Goal: Task Accomplishment & Management: Complete application form

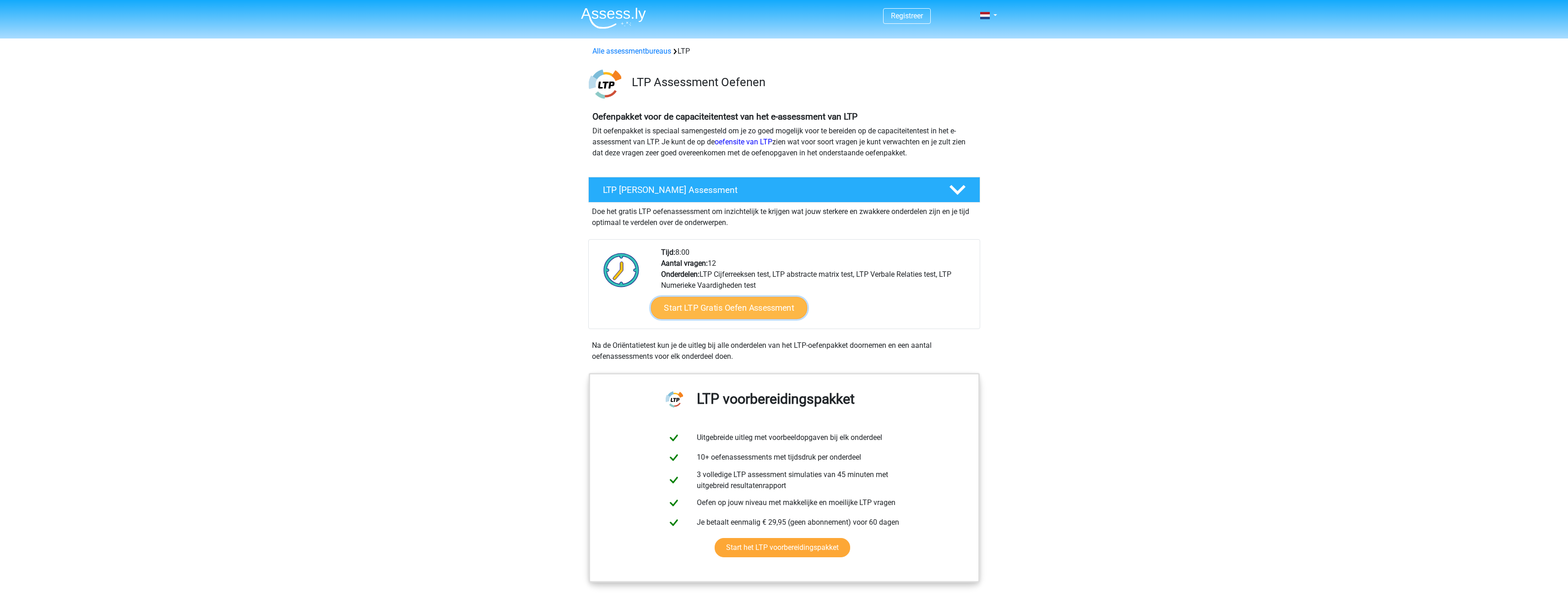
click at [718, 311] on link "Start LTP Gratis Oefen Assessment" at bounding box center [729, 307] width 157 height 22
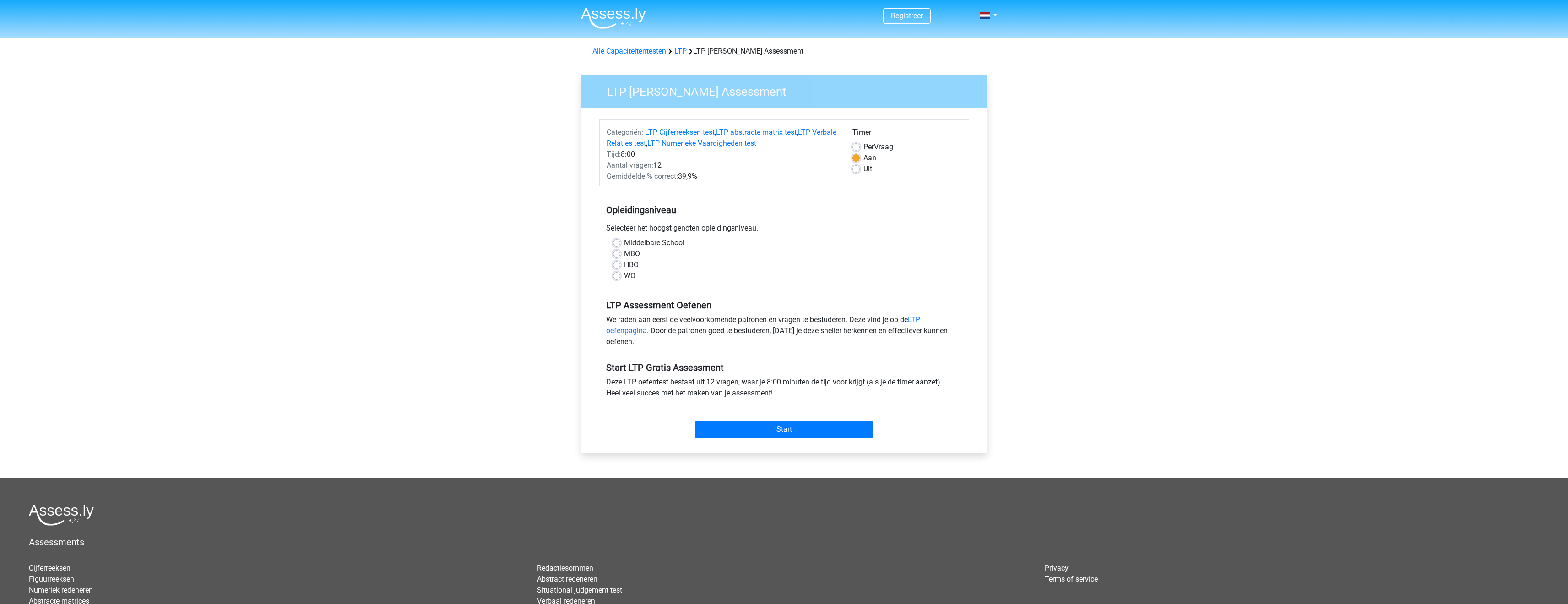
click at [629, 274] on label "WO" at bounding box center [630, 276] width 11 height 11
click at [621, 274] on input "WO" at bounding box center [616, 274] width 7 height 9
radio input "true"
click at [749, 430] on input "Start" at bounding box center [784, 429] width 178 height 18
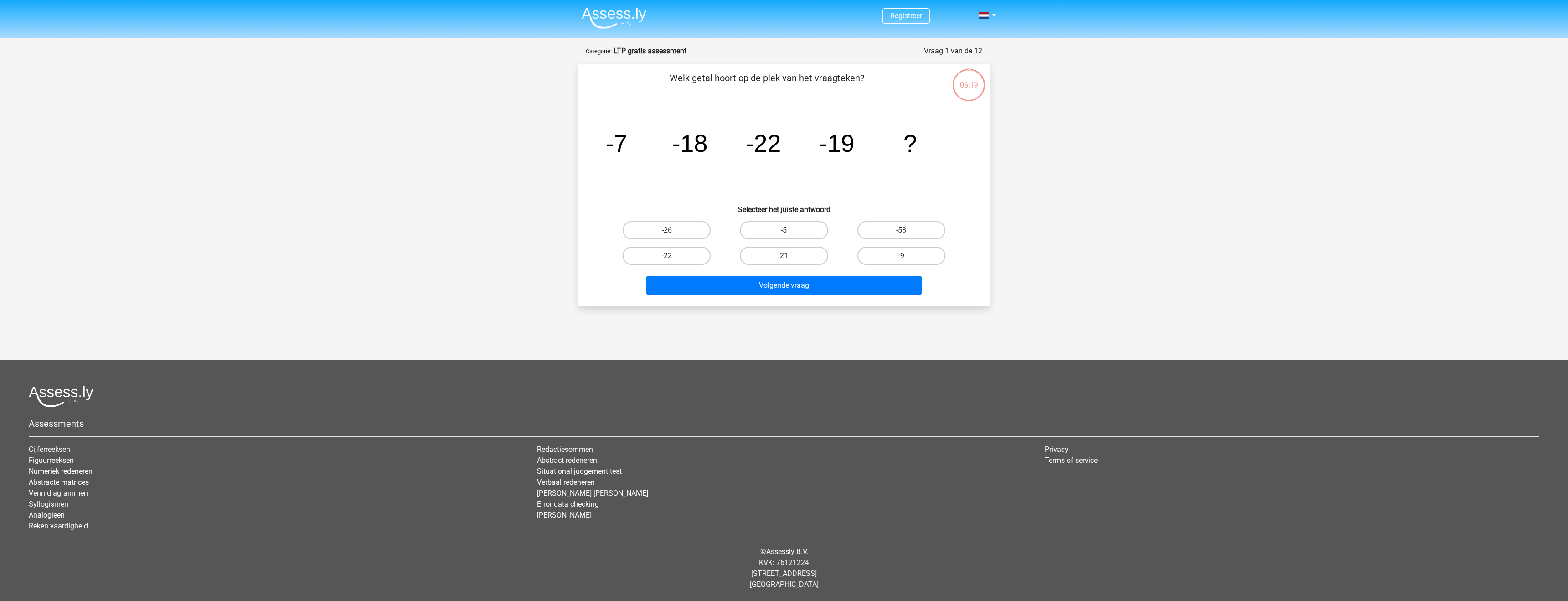
click at [932, 252] on label "-9" at bounding box center [901, 255] width 88 height 18
click at [907, 255] on input "-9" at bounding box center [904, 258] width 6 height 6
radio input "true"
click at [907, 290] on button "Volgende vraag" at bounding box center [784, 285] width 276 height 19
click at [794, 255] on label "-1/32" at bounding box center [784, 255] width 88 height 18
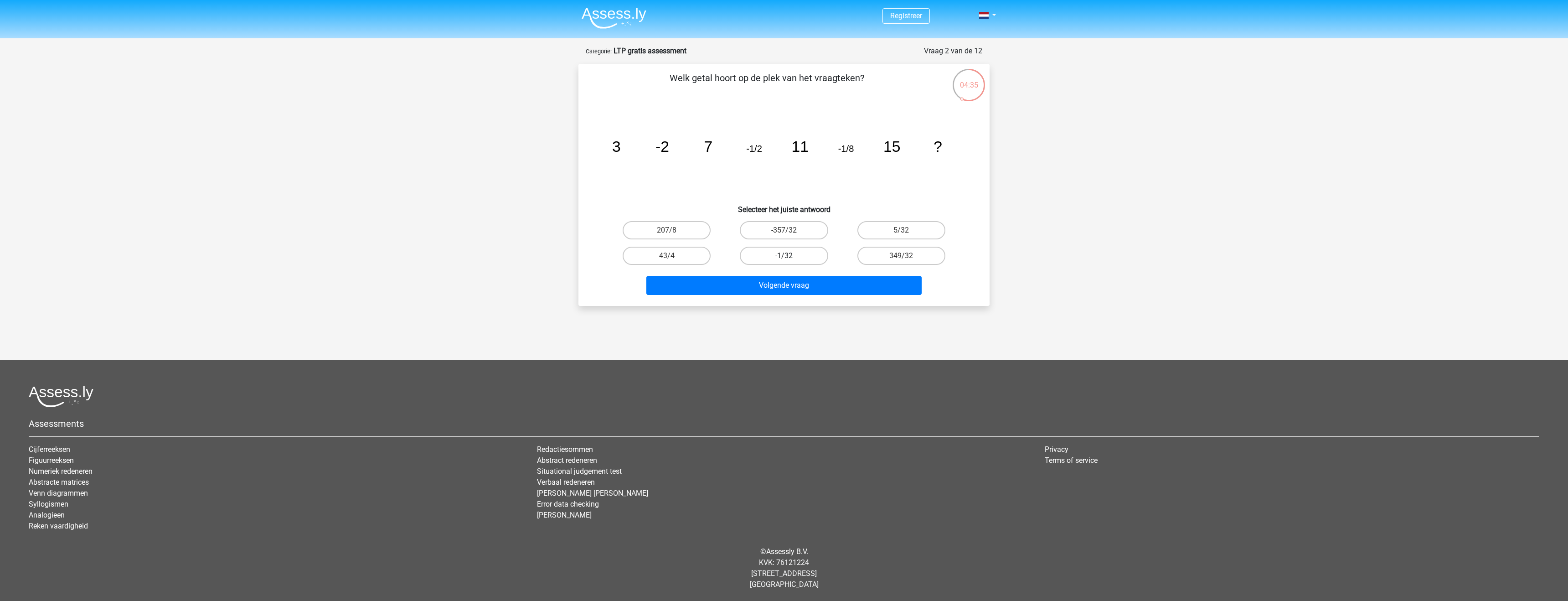
click at [790, 255] on input "-1/32" at bounding box center [786, 258] width 6 height 6
radio input "true"
click at [798, 283] on button "Volgende vraag" at bounding box center [784, 285] width 276 height 19
click at [776, 256] on label "53749" at bounding box center [784, 255] width 88 height 18
click at [784, 256] on input "53749" at bounding box center [786, 258] width 6 height 6
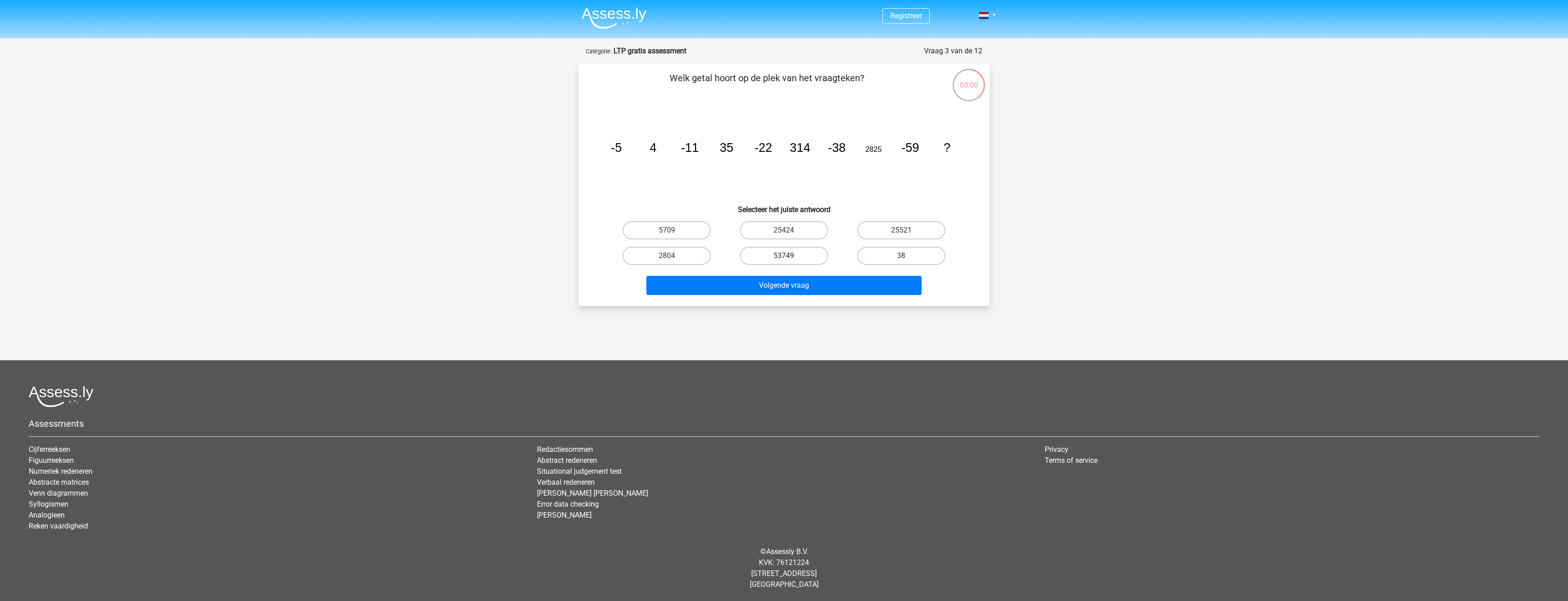
radio input "true"
click at [770, 283] on button "Volgende vraag" at bounding box center [784, 285] width 276 height 19
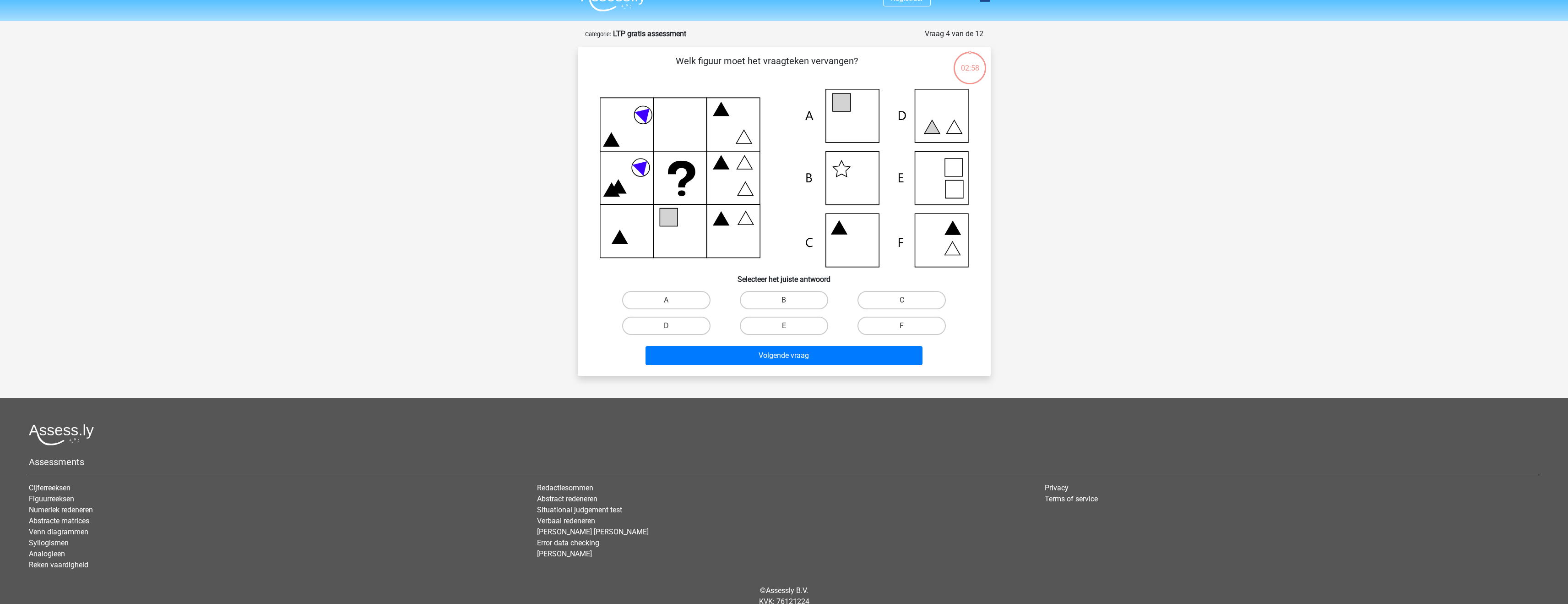
scroll to position [46, 0]
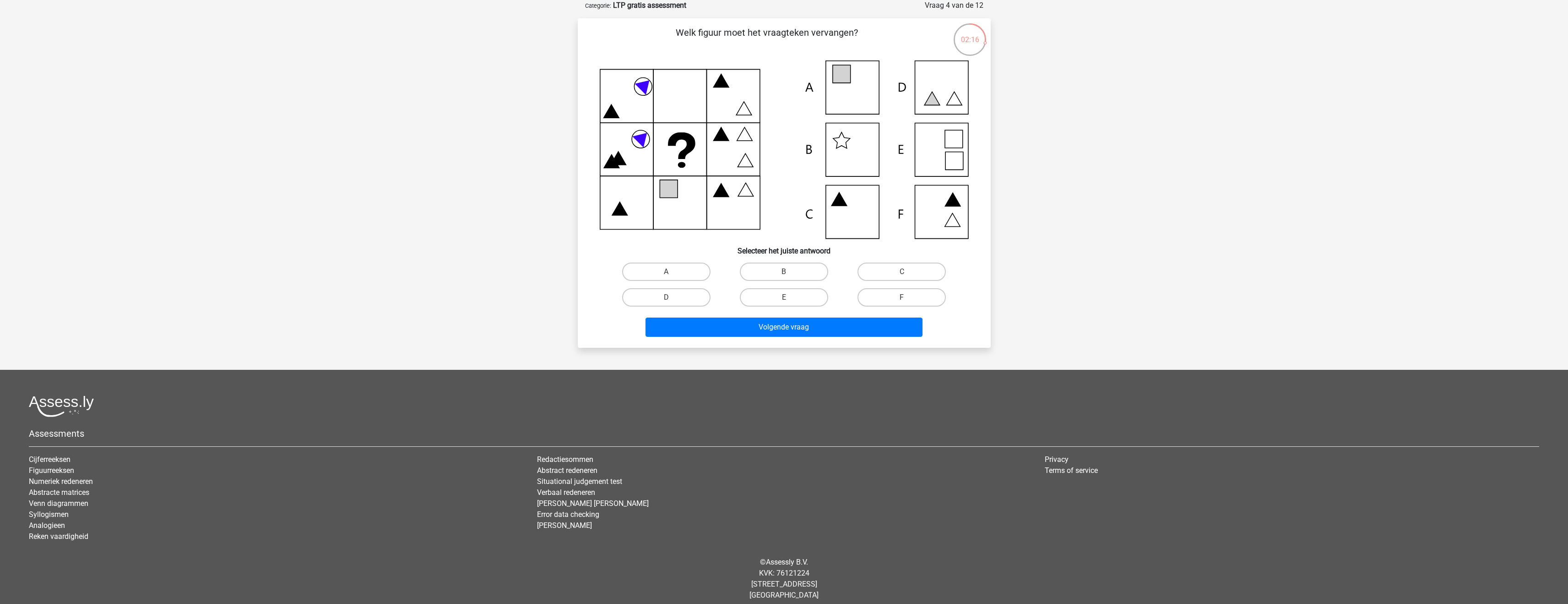
click at [843, 86] on icon at bounding box center [784, 149] width 369 height 178
click at [668, 271] on input "A" at bounding box center [669, 274] width 6 height 6
radio input "true"
click at [727, 324] on button "Volgende vraag" at bounding box center [784, 326] width 277 height 19
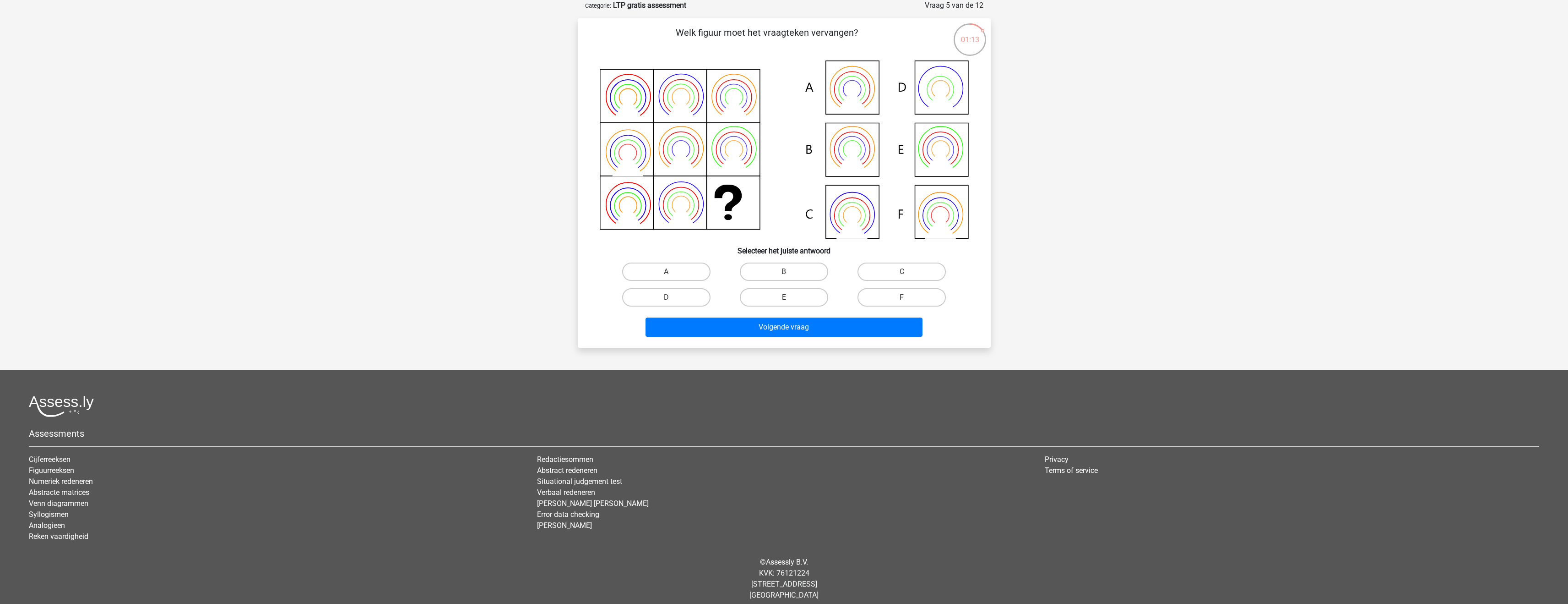
click at [796, 297] on label "E" at bounding box center [784, 297] width 89 height 18
click at [790, 297] on input "E" at bounding box center [786, 300] width 6 height 6
radio input "true"
click at [797, 326] on button "Volgende vraag" at bounding box center [784, 326] width 277 height 19
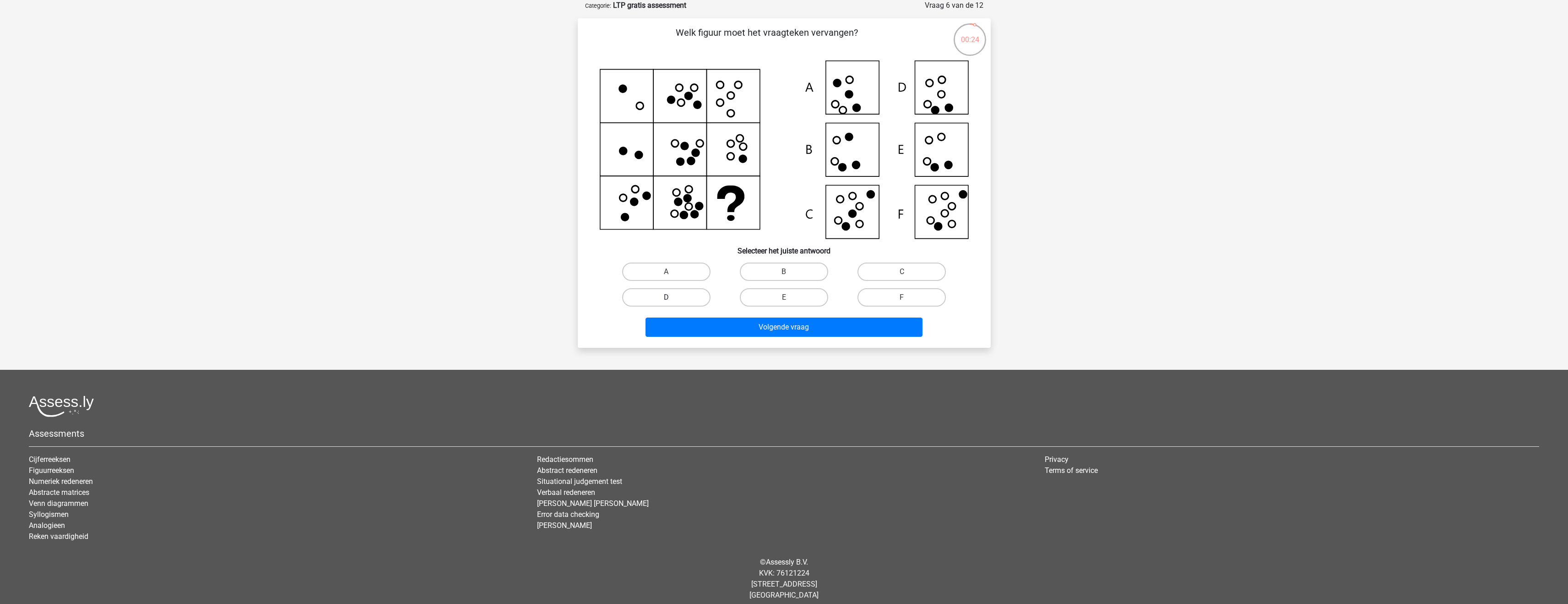
click at [653, 293] on label "D" at bounding box center [666, 297] width 89 height 18
click at [666, 297] on input "D" at bounding box center [669, 300] width 6 height 6
radio input "true"
click at [704, 331] on button "Volgende vraag" at bounding box center [784, 326] width 277 height 19
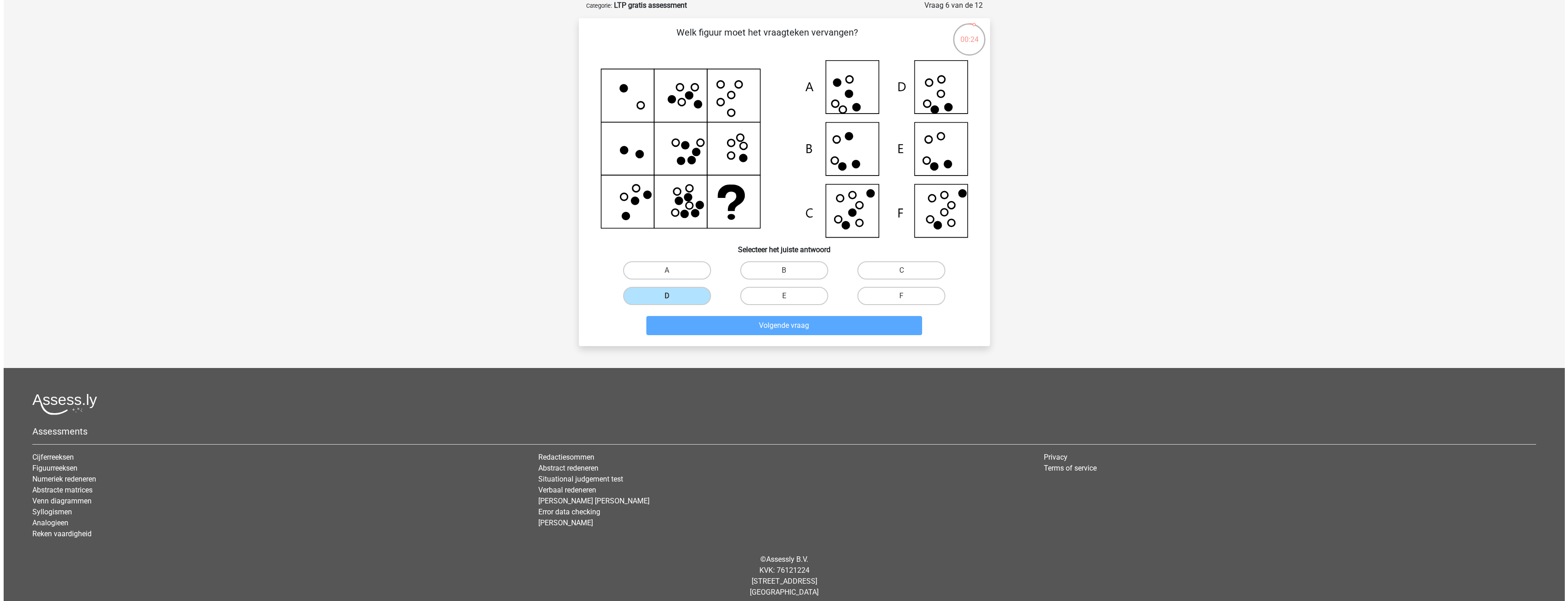
scroll to position [0, 0]
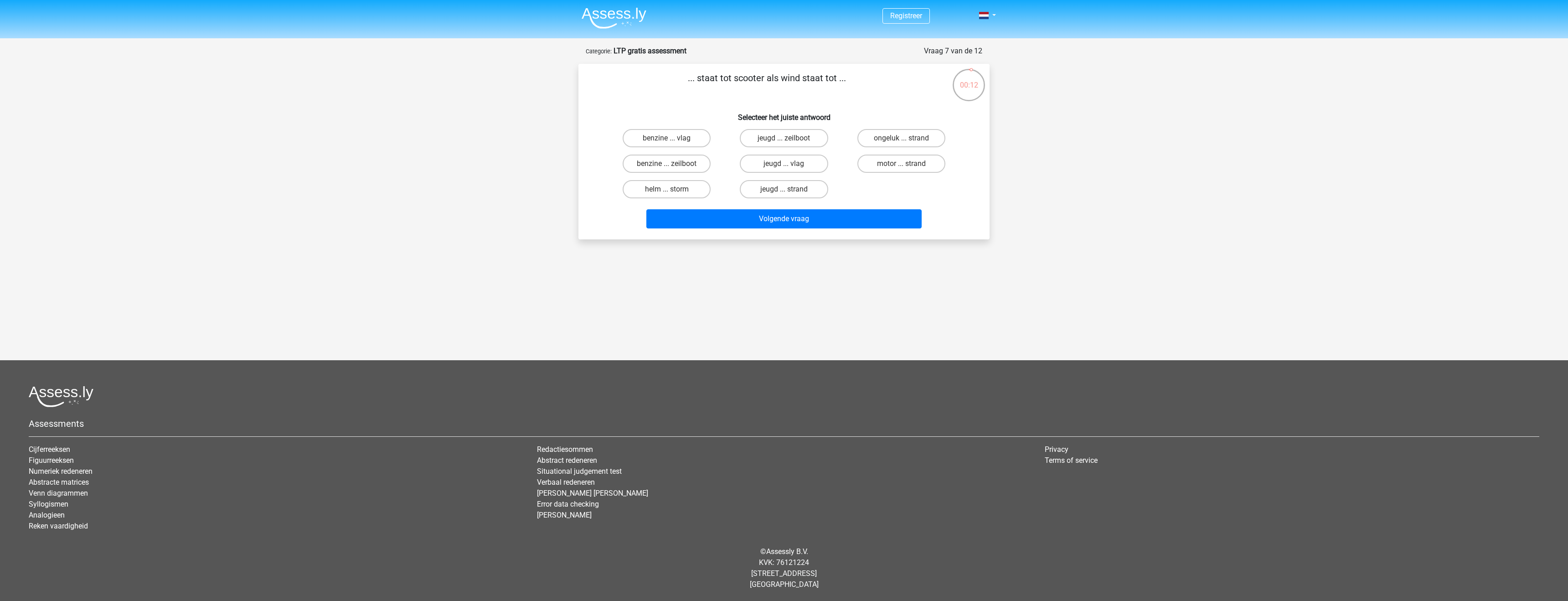
click at [667, 139] on input "benzine ... vlag" at bounding box center [670, 141] width 6 height 6
radio input "true"
click at [687, 167] on label "benzine ... zeilboot" at bounding box center [667, 164] width 88 height 18
click at [673, 167] on input "benzine ... zeilboot" at bounding box center [670, 167] width 6 height 6
radio input "true"
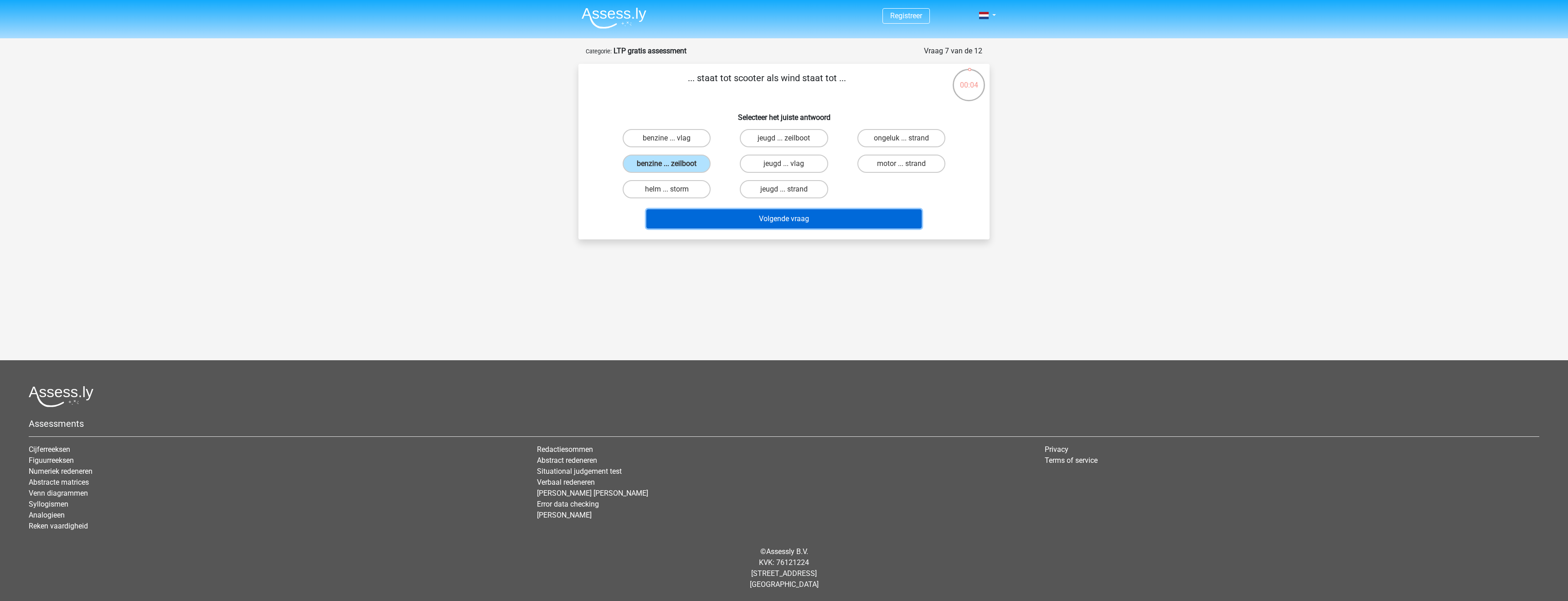
click at [741, 222] on button "Volgende vraag" at bounding box center [784, 218] width 276 height 19
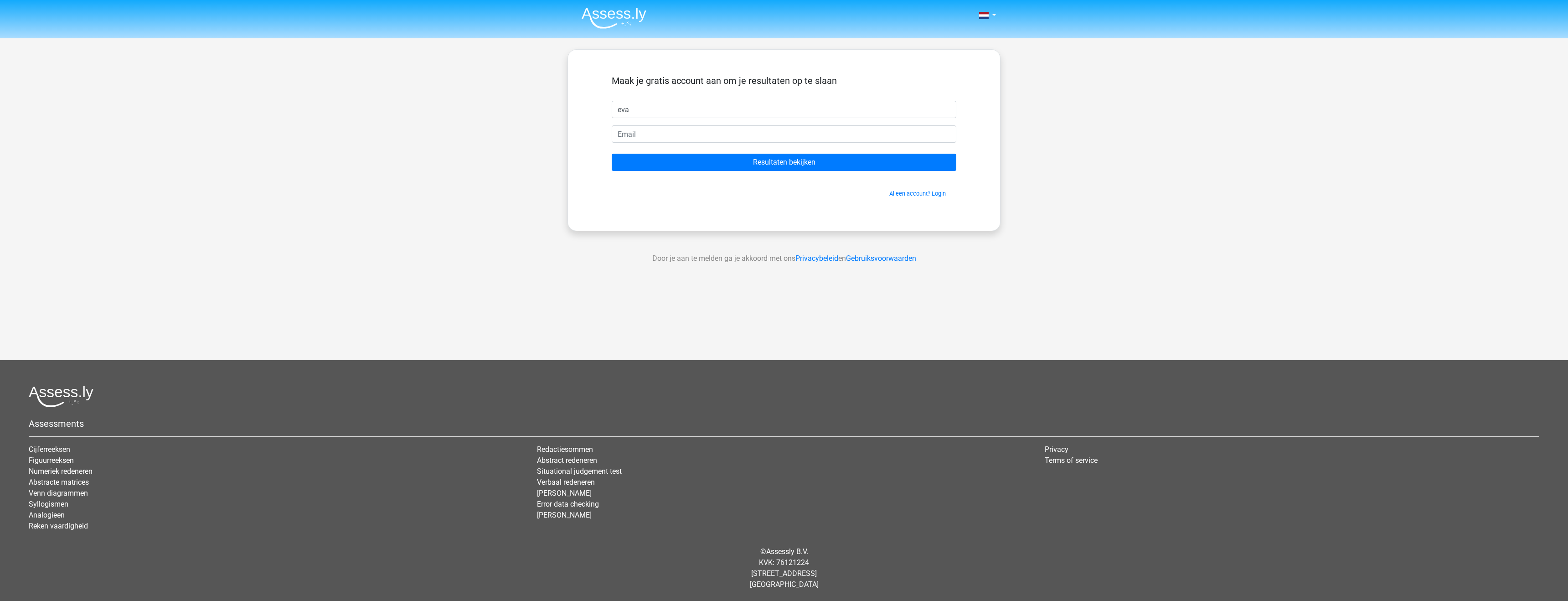
type input "eva"
click at [745, 130] on input "email" at bounding box center [784, 134] width 344 height 17
type input "[PERSON_NAME][EMAIL_ADDRESS][DOMAIN_NAME]"
click at [612, 154] on input "Resultaten bekijken" at bounding box center [784, 162] width 344 height 17
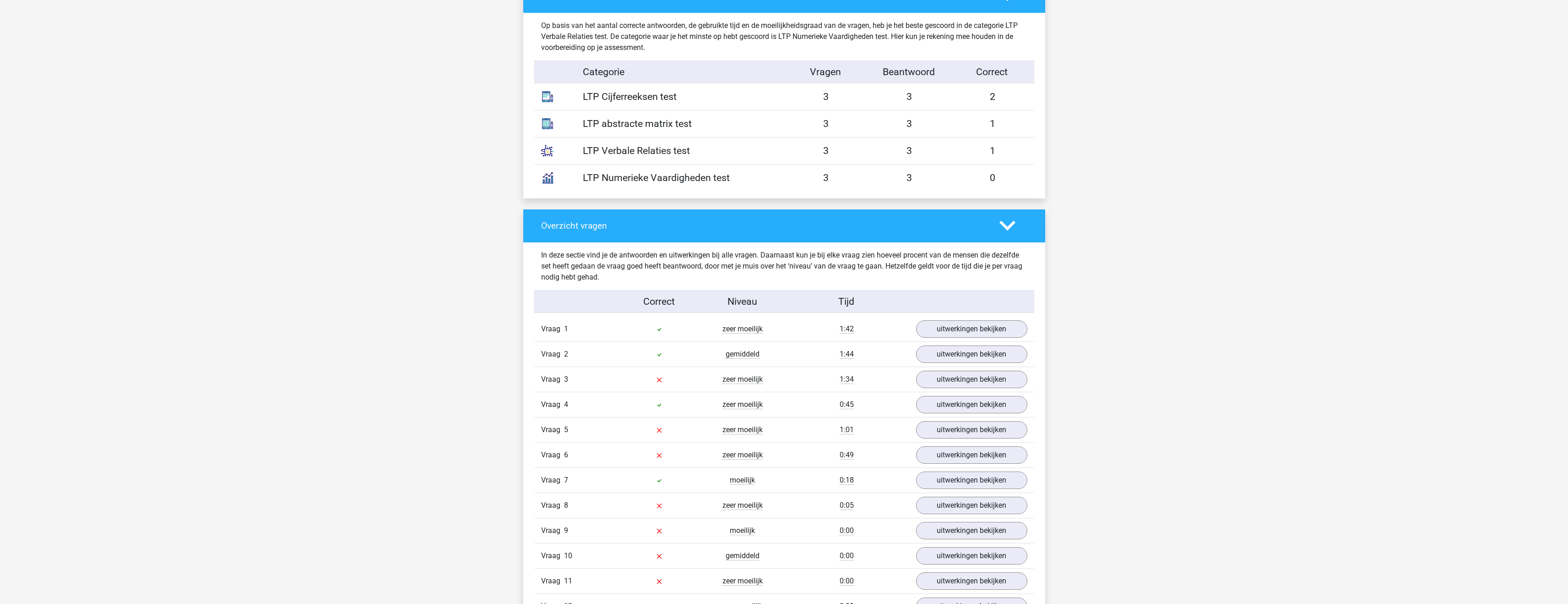
scroll to position [778, 0]
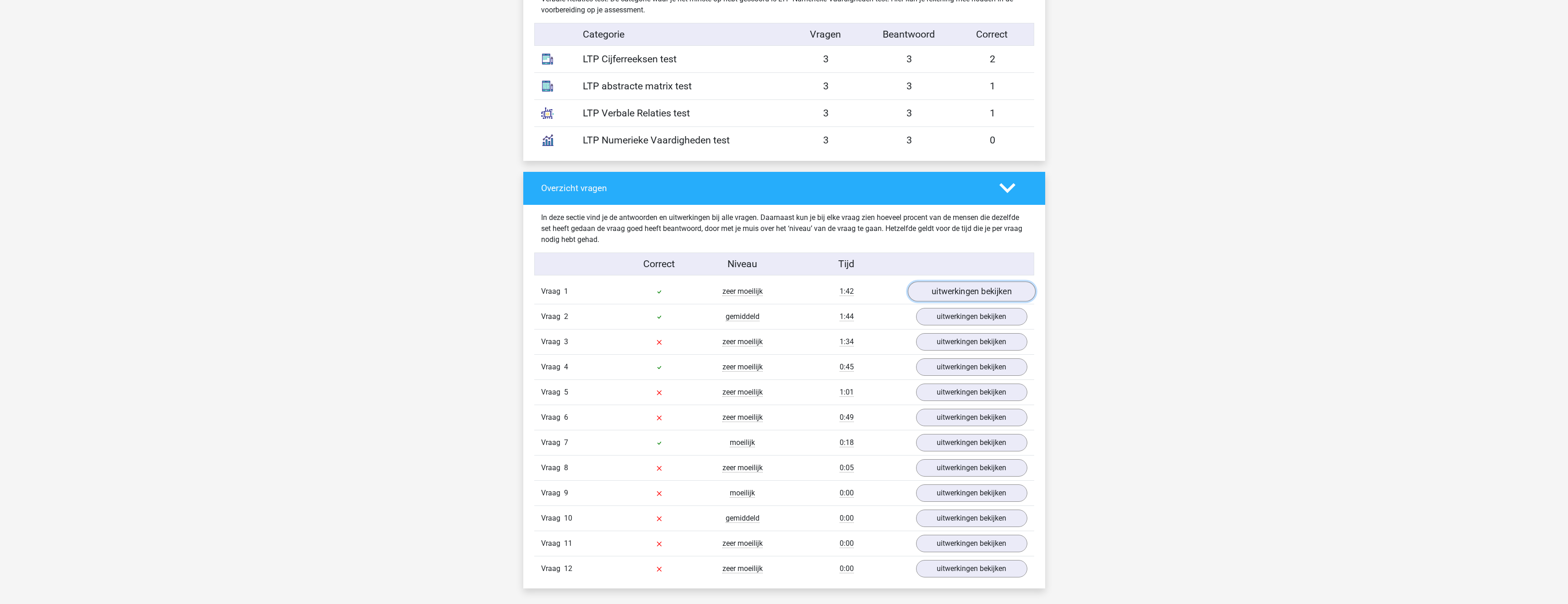
click at [980, 296] on link "uitwerkingen bekijken" at bounding box center [971, 291] width 128 height 20
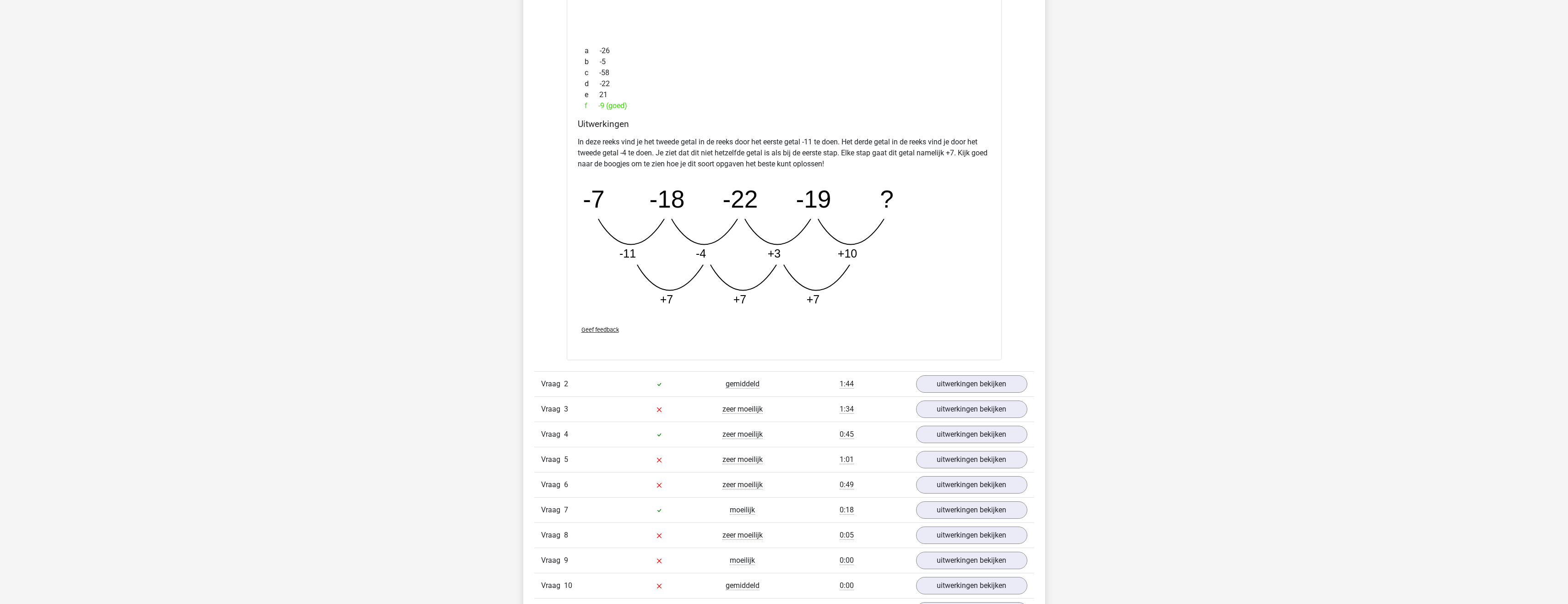
scroll to position [1250, 0]
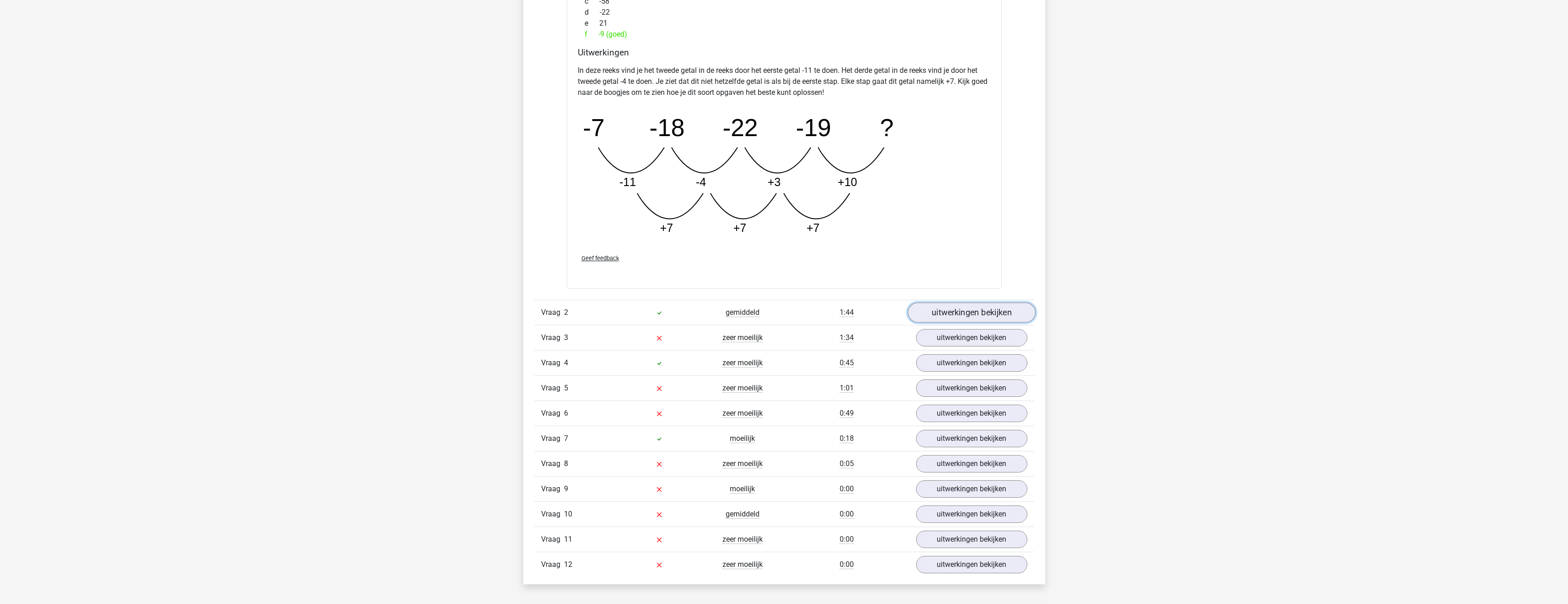
click at [1000, 311] on link "uitwerkingen bekijken" at bounding box center [971, 312] width 128 height 20
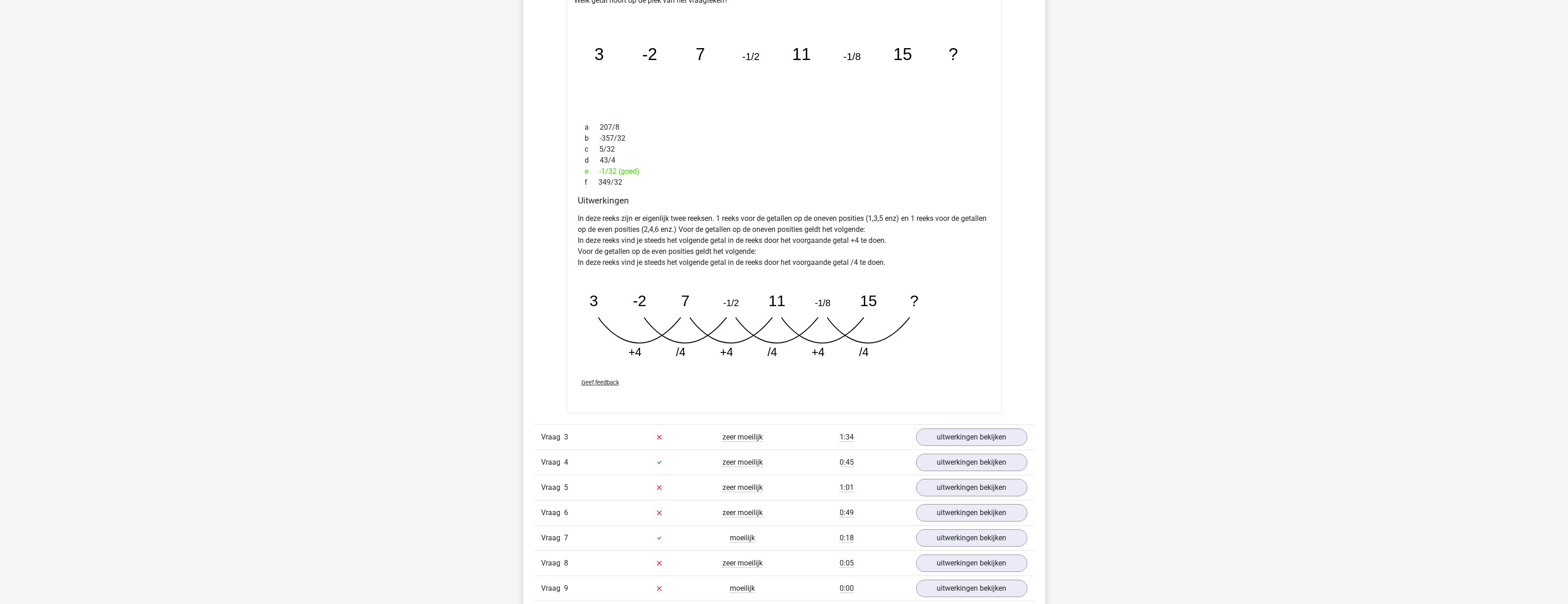
scroll to position [1680, 0]
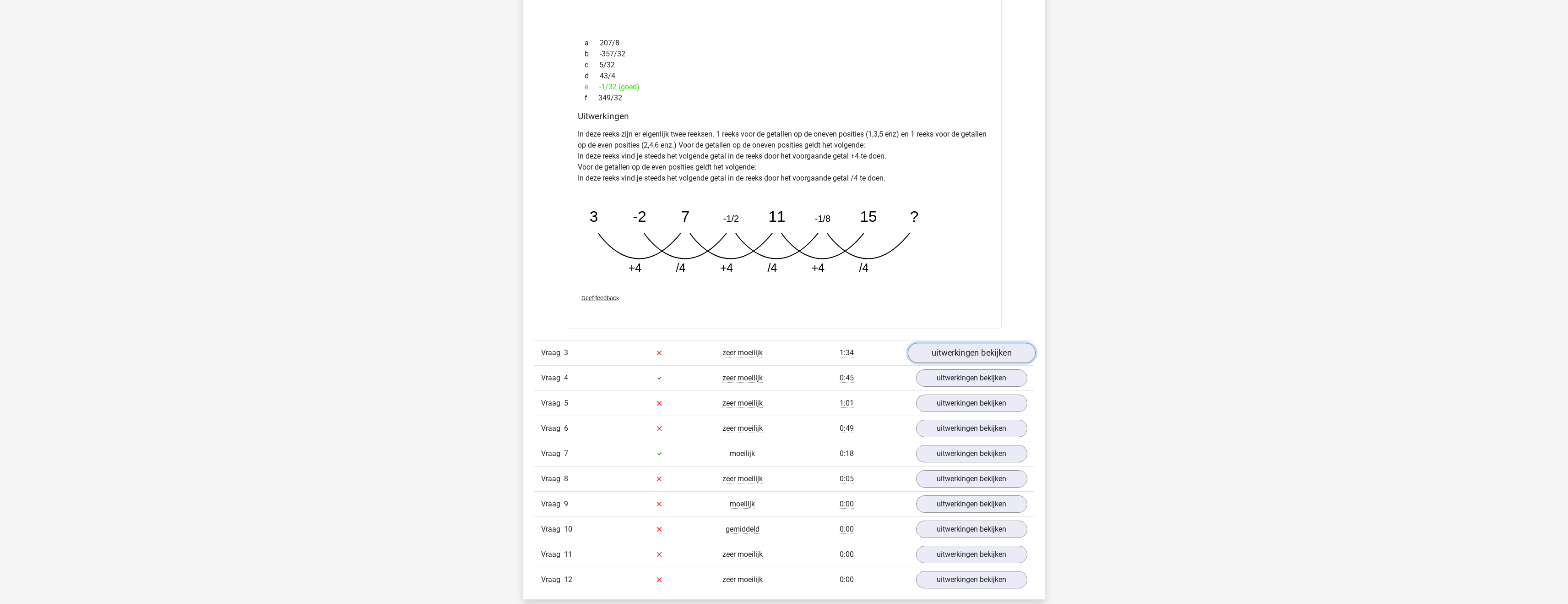
click at [989, 347] on link "uitwerkingen bekijken" at bounding box center [971, 352] width 128 height 20
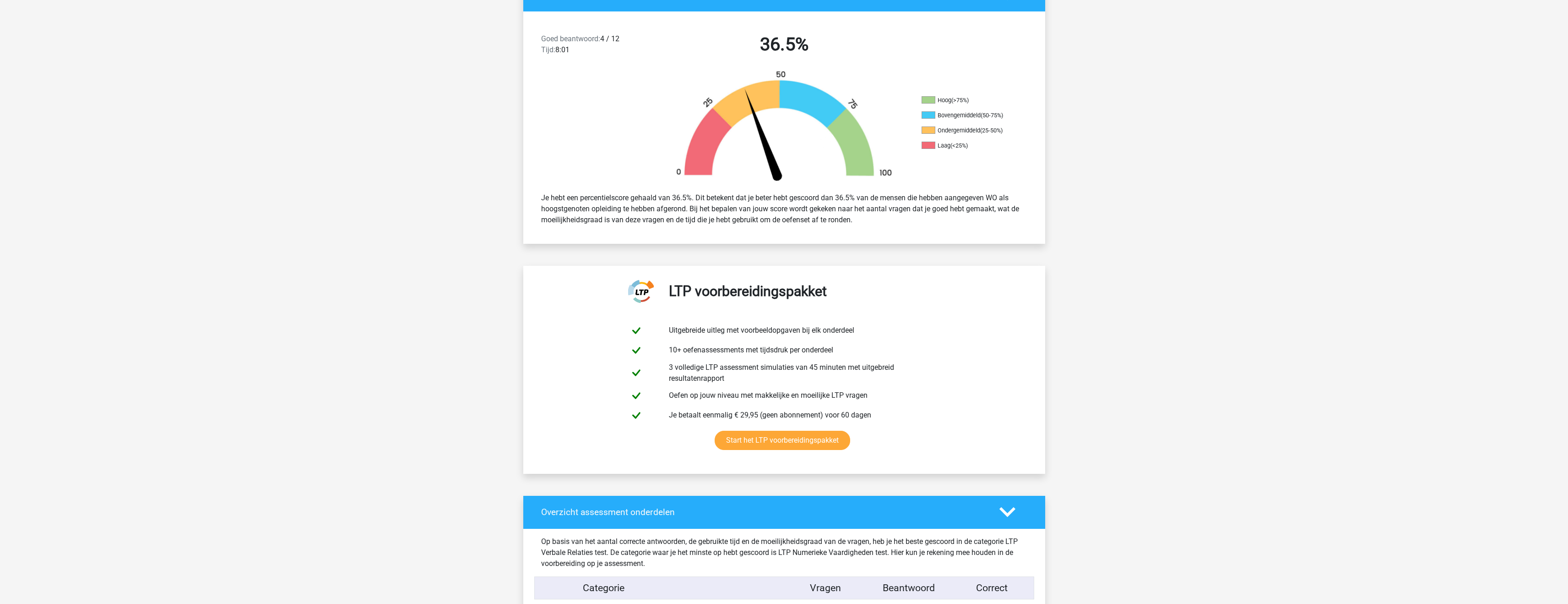
scroll to position [0, 0]
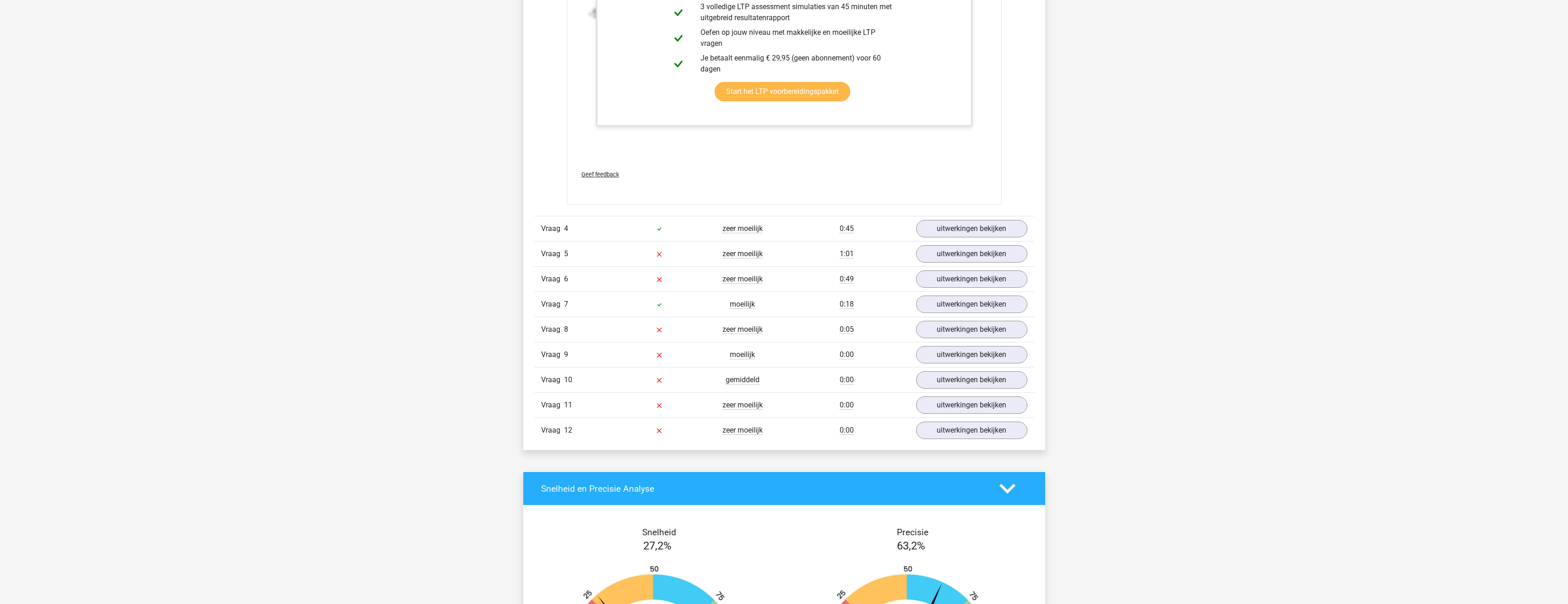
scroll to position [2458, 0]
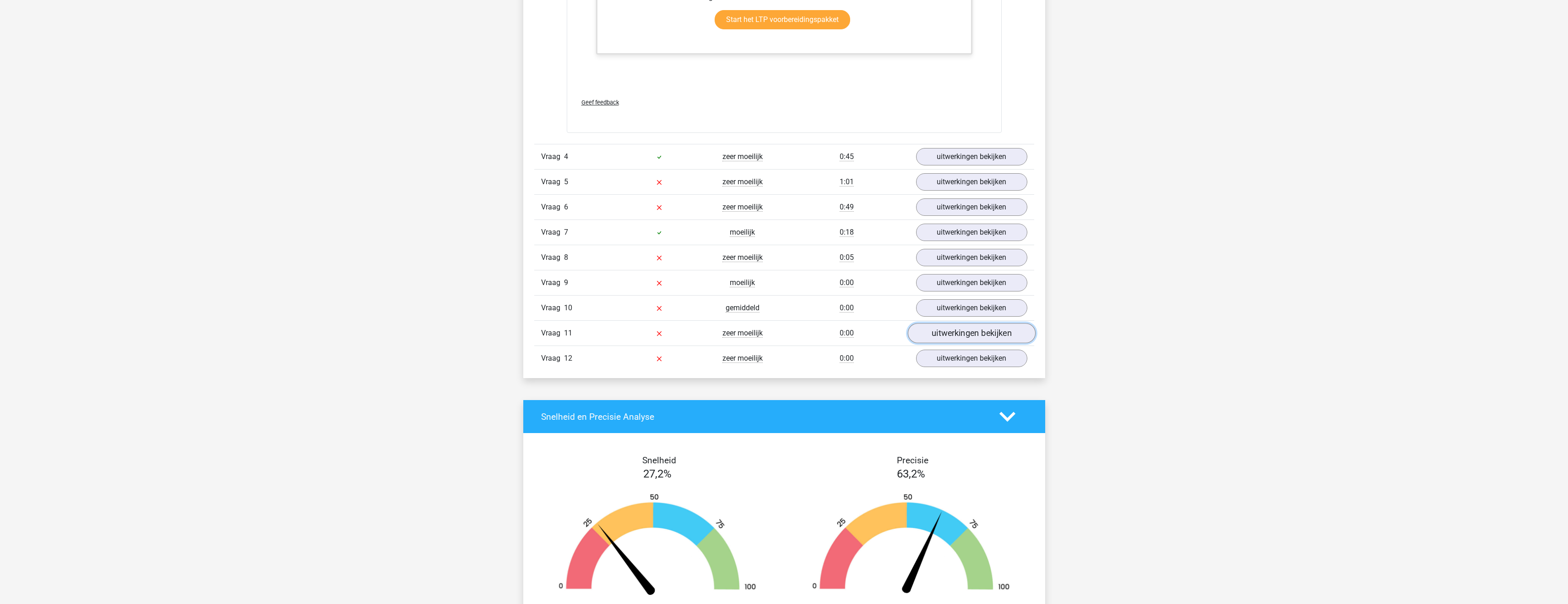
click at [980, 326] on link "uitwerkingen bekijken" at bounding box center [971, 333] width 128 height 20
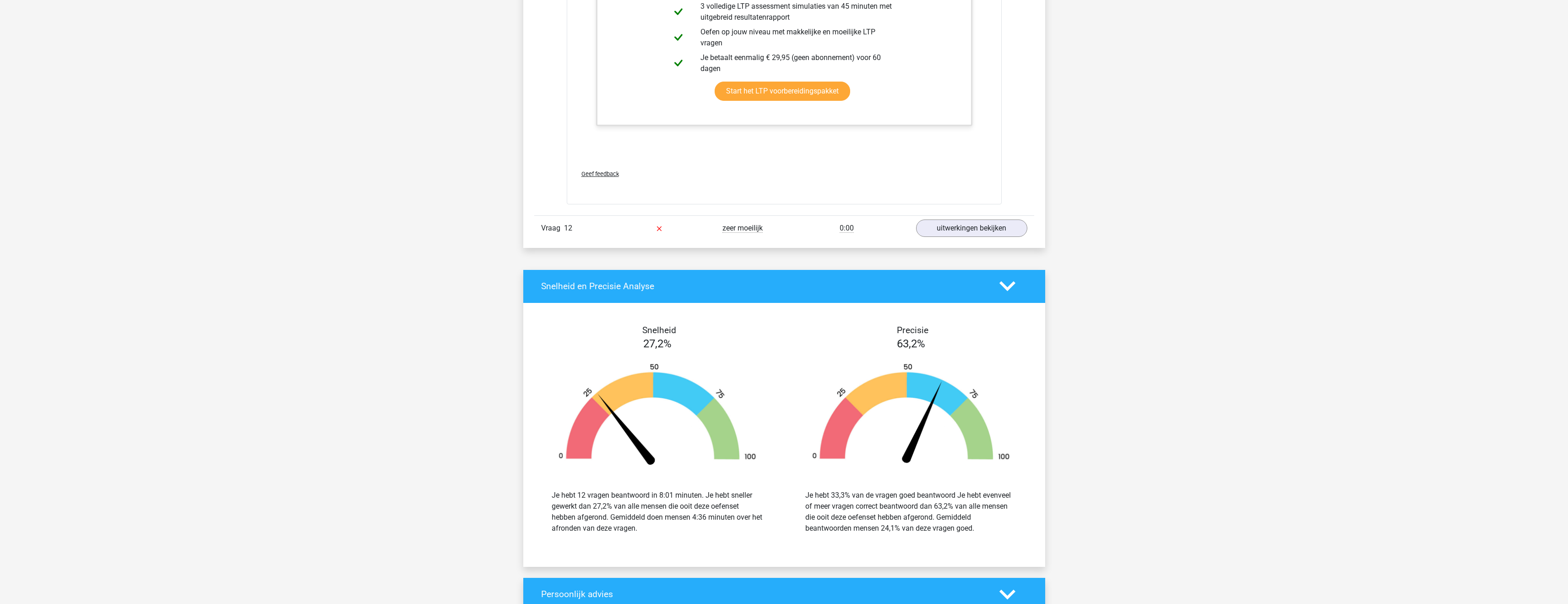
scroll to position [3568, 0]
